Goal: Communication & Community: Connect with others

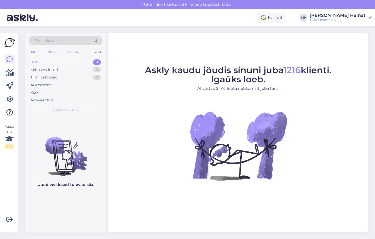
click at [161, 146] on figure "Askly kaudu jõudis sinuni juba 1216 klienti. Igaüks loeb. AI vastab 24/7. Tööta…" at bounding box center [238, 131] width 250 height 130
